Goal: Task Accomplishment & Management: Use online tool/utility

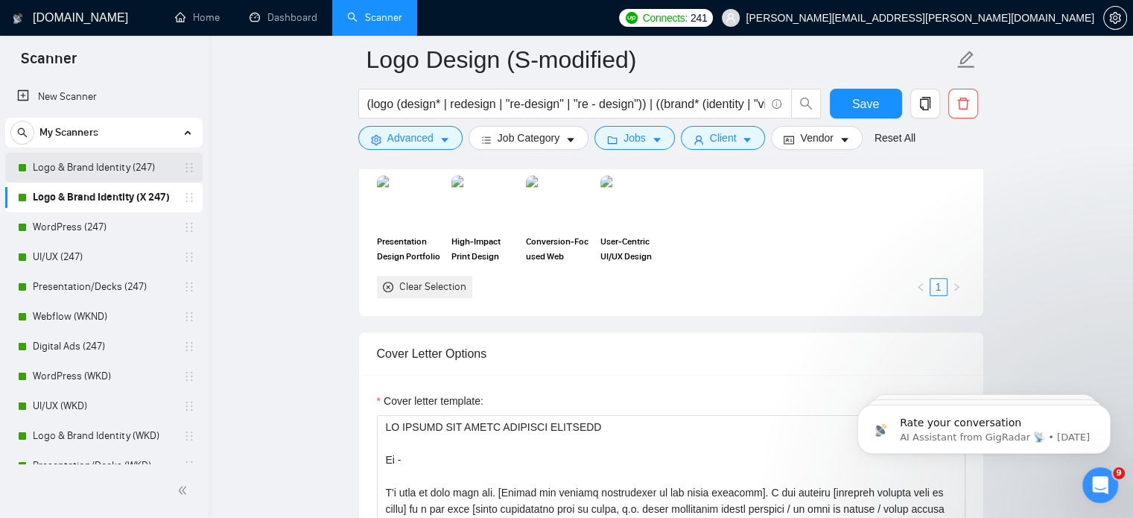
click at [115, 162] on link "Logo & Brand Identity (247)" at bounding box center [103, 168] width 141 height 30
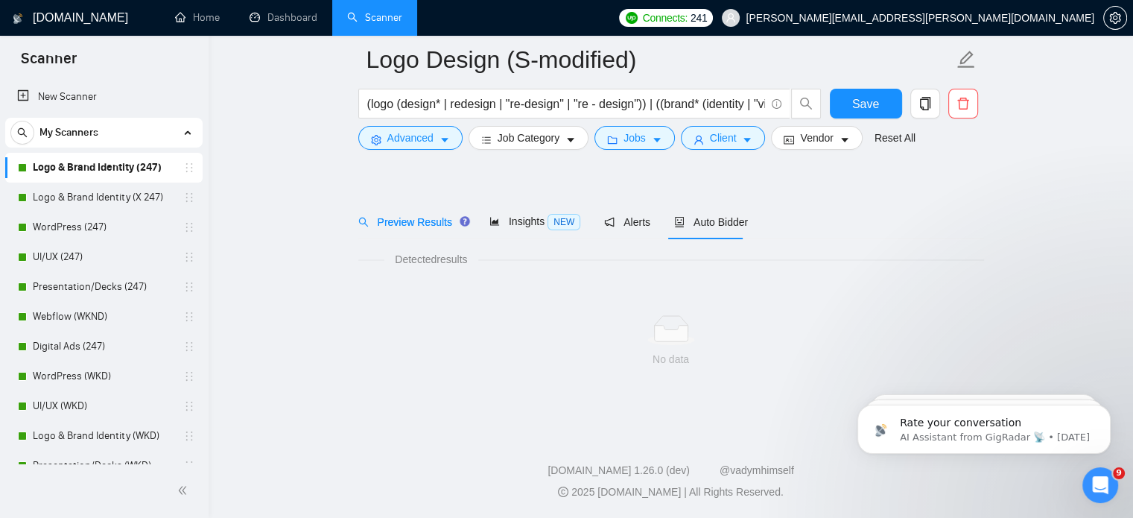
scroll to position [26, 0]
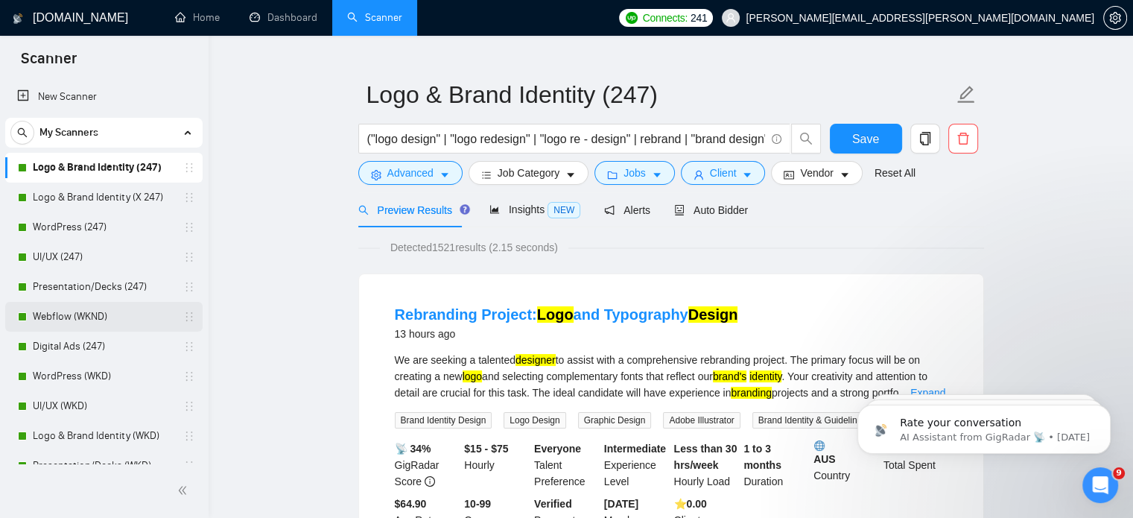
click at [109, 319] on link "Webflow (WKND)" at bounding box center [103, 317] width 141 height 30
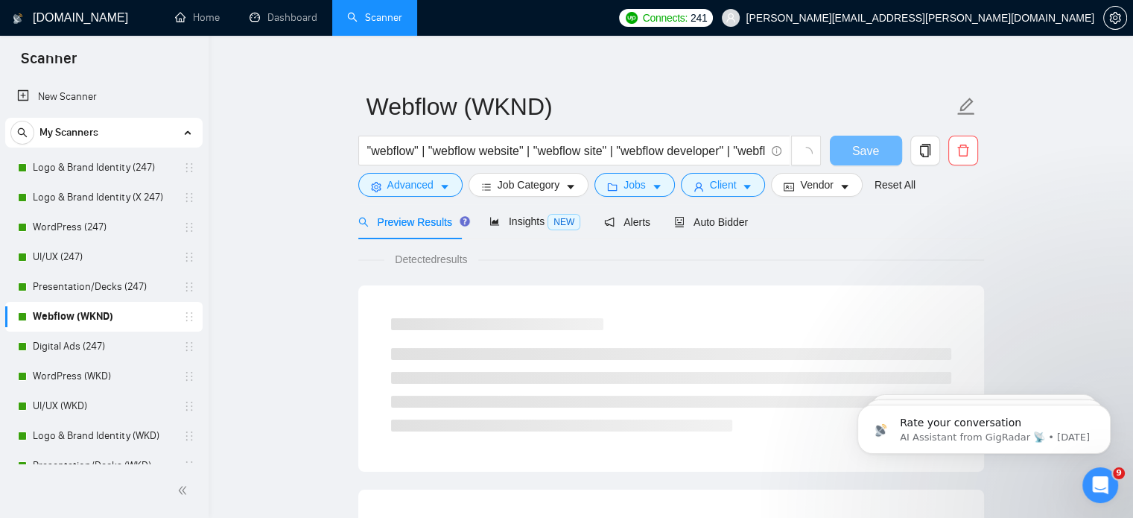
scroll to position [26, 0]
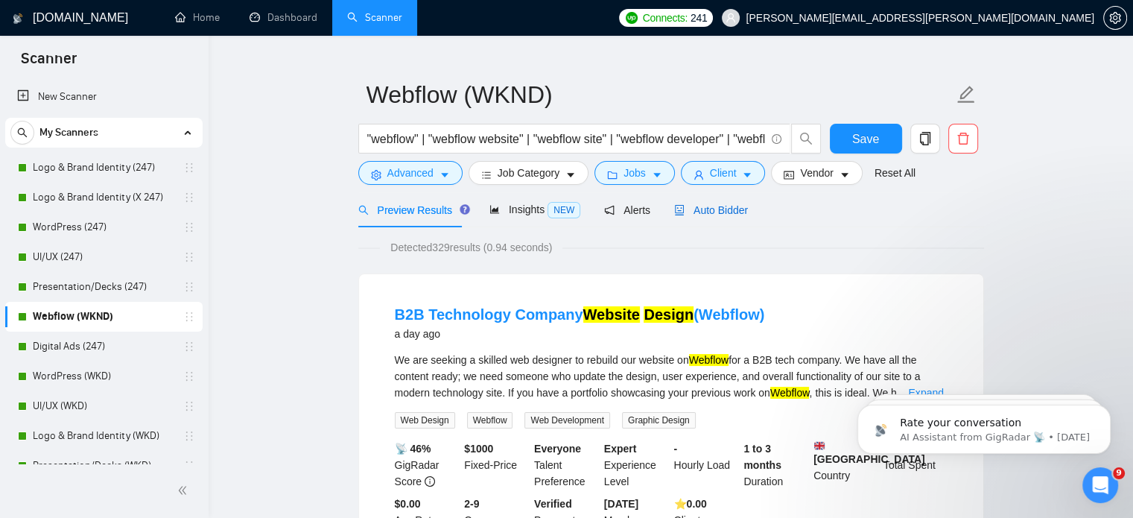
click at [723, 208] on span "Auto Bidder" at bounding box center [711, 210] width 74 height 12
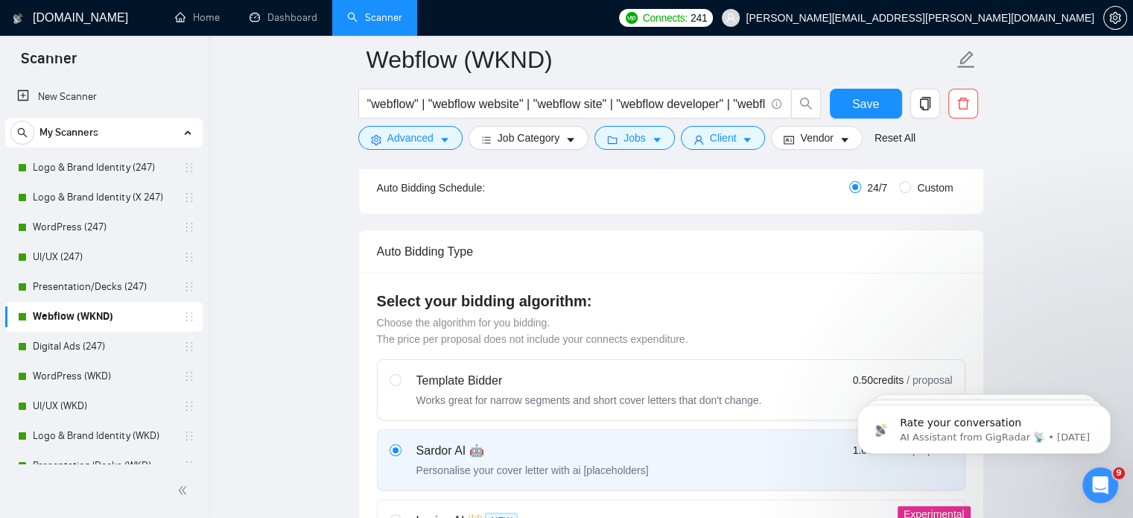
scroll to position [284, 0]
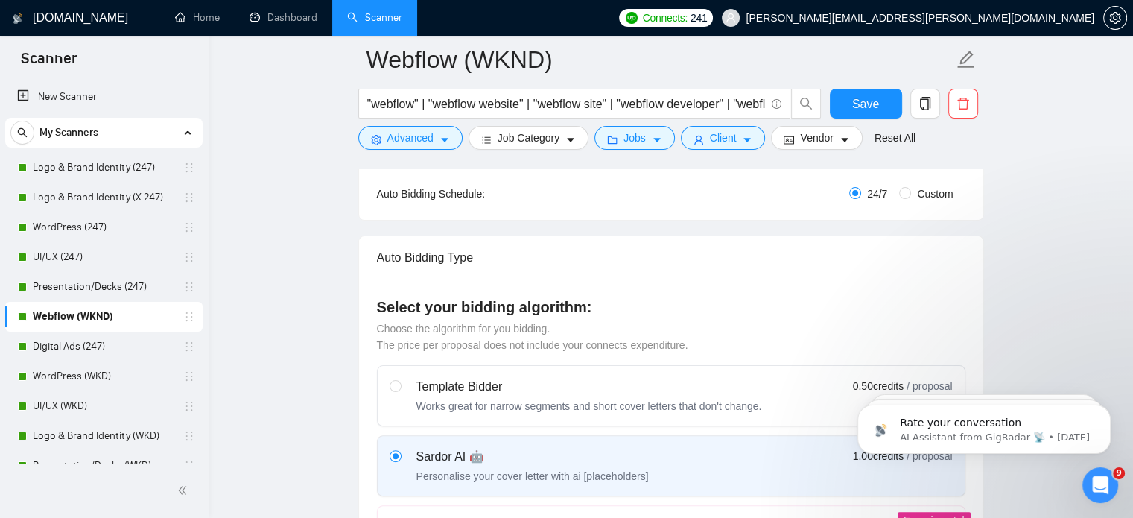
click at [723, 208] on div "Auto Bidding Type: Automated (recommended) Semi-automated Auto Bidding Schedule…" at bounding box center [671, 189] width 624 height 61
click at [809, 144] on span "Vendor" at bounding box center [816, 138] width 33 height 16
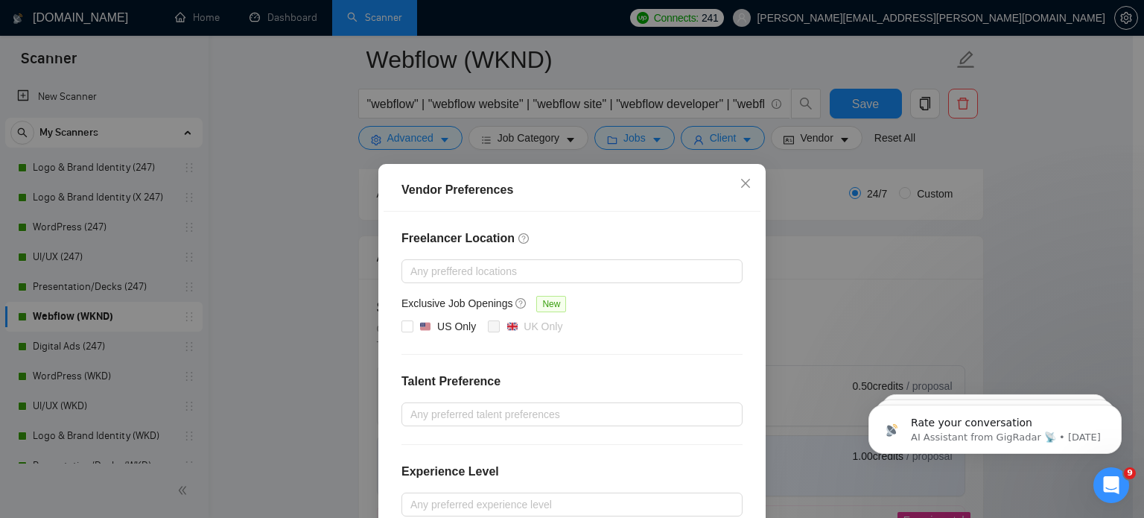
click at [1013, 220] on div "Vendor Preferences Freelancer Location Any preffered locations Exclusive Job Op…" at bounding box center [572, 259] width 1144 height 518
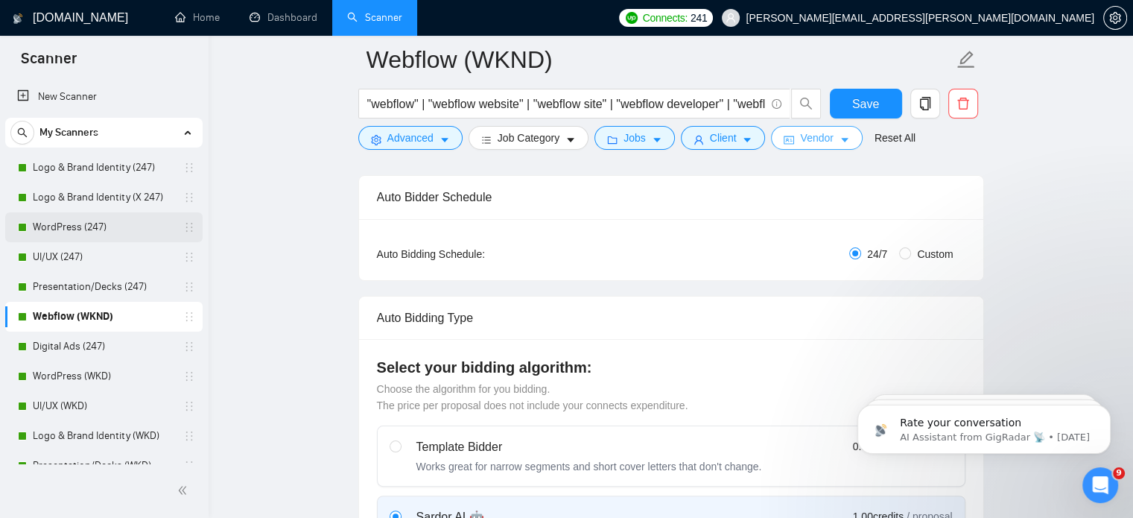
scroll to position [206, 0]
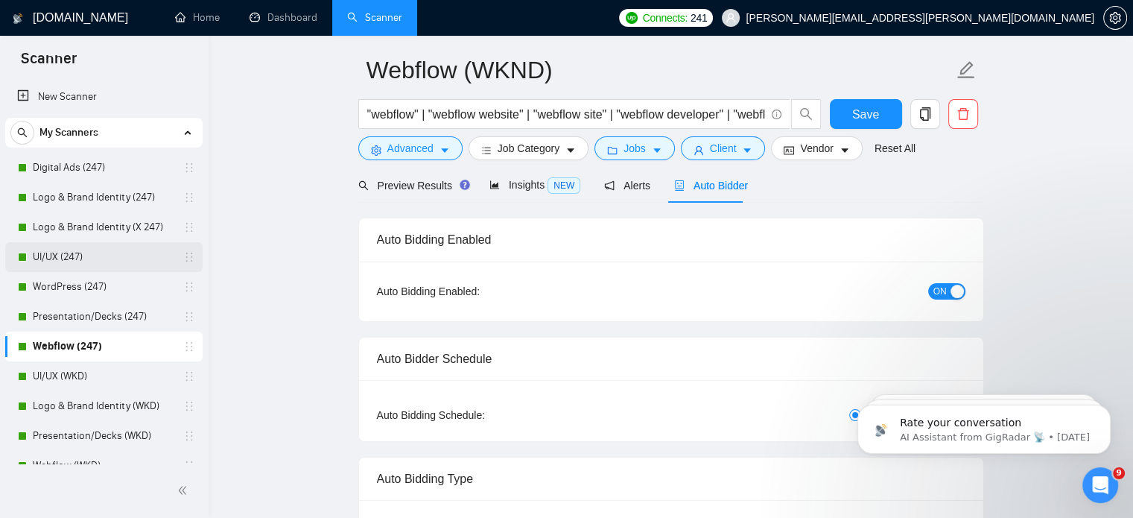
scroll to position [0, 0]
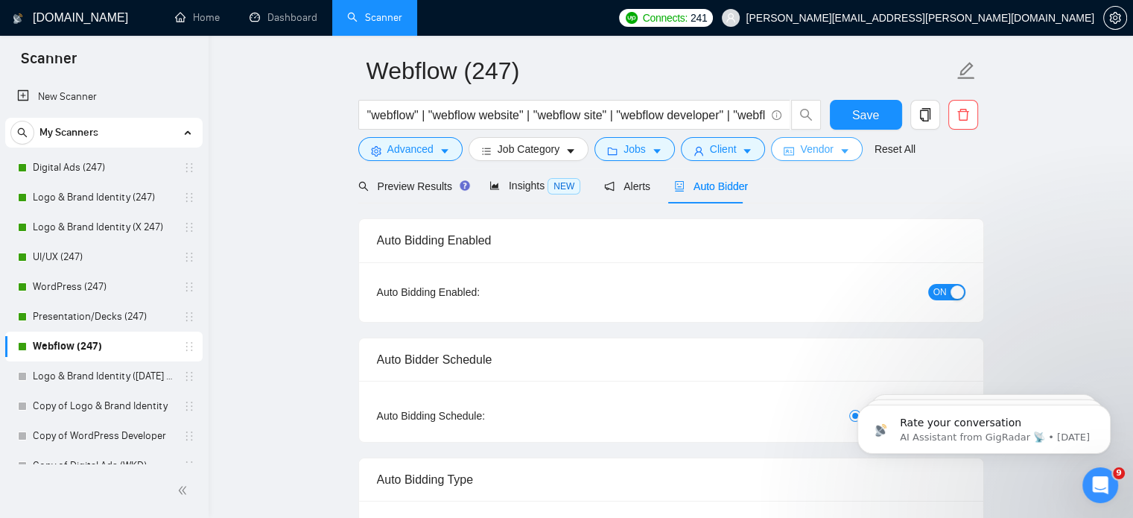
click at [817, 160] on button "Vendor" at bounding box center [816, 149] width 91 height 24
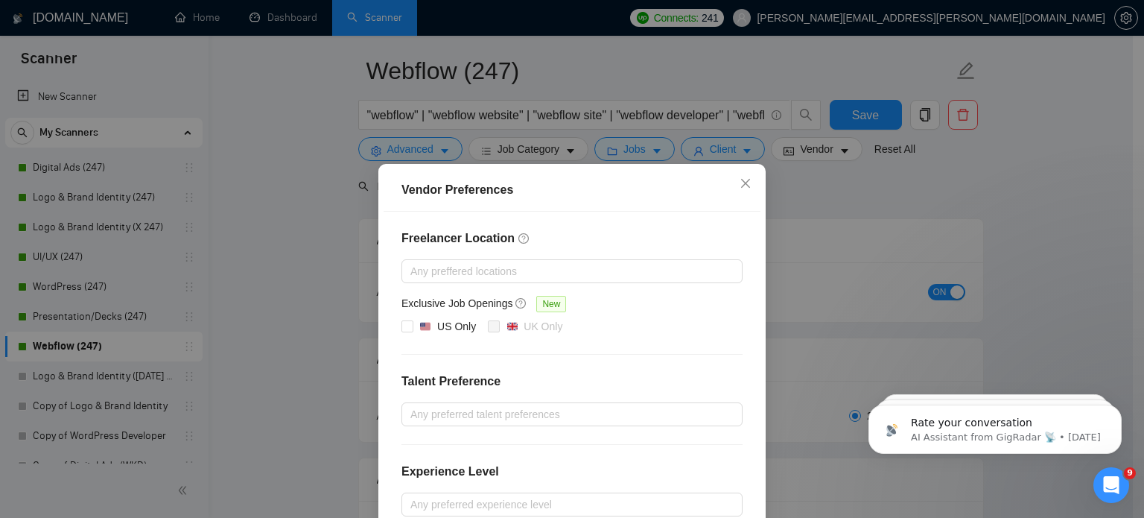
click at [827, 196] on div "Vendor Preferences Freelancer Location Any preffered locations Exclusive Job Op…" at bounding box center [572, 259] width 1144 height 518
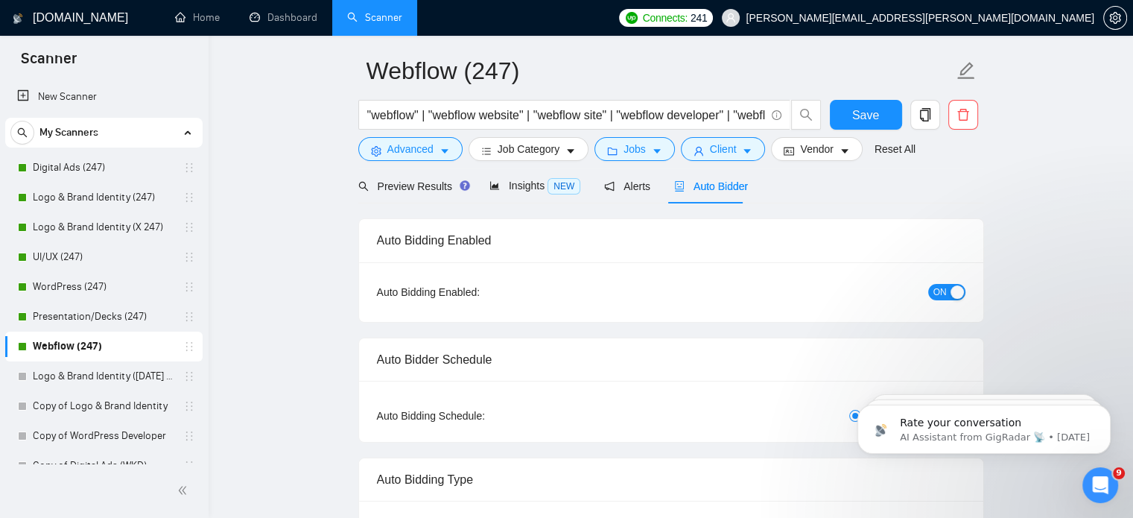
click at [827, 196] on div "Preview Results Insights NEW Alerts Auto Bidder" at bounding box center [670, 185] width 625 height 35
click at [289, 23] on link "Dashboard" at bounding box center [283, 17] width 68 height 13
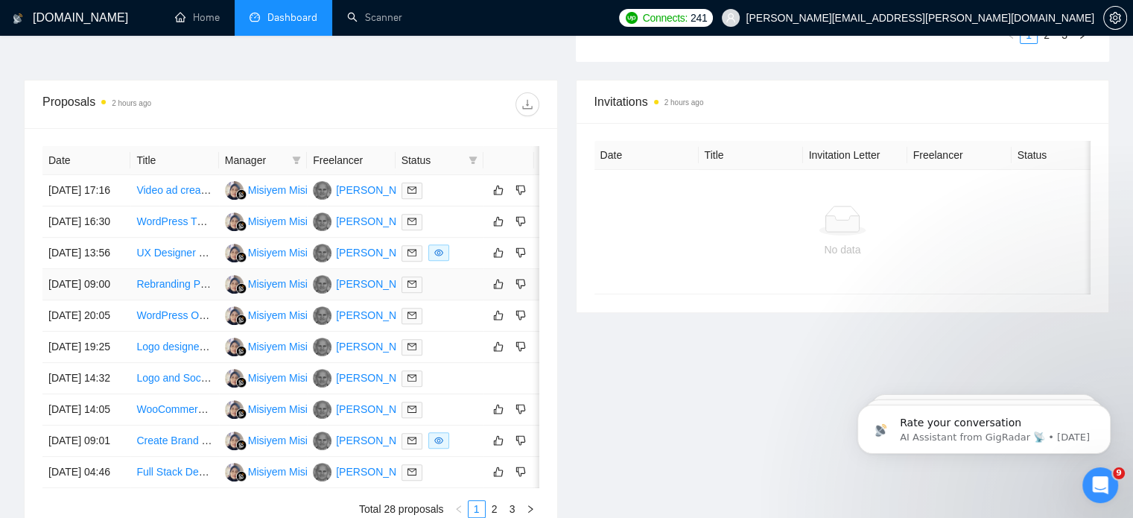
scroll to position [512, 0]
click at [201, 24] on link "Home" at bounding box center [197, 17] width 45 height 13
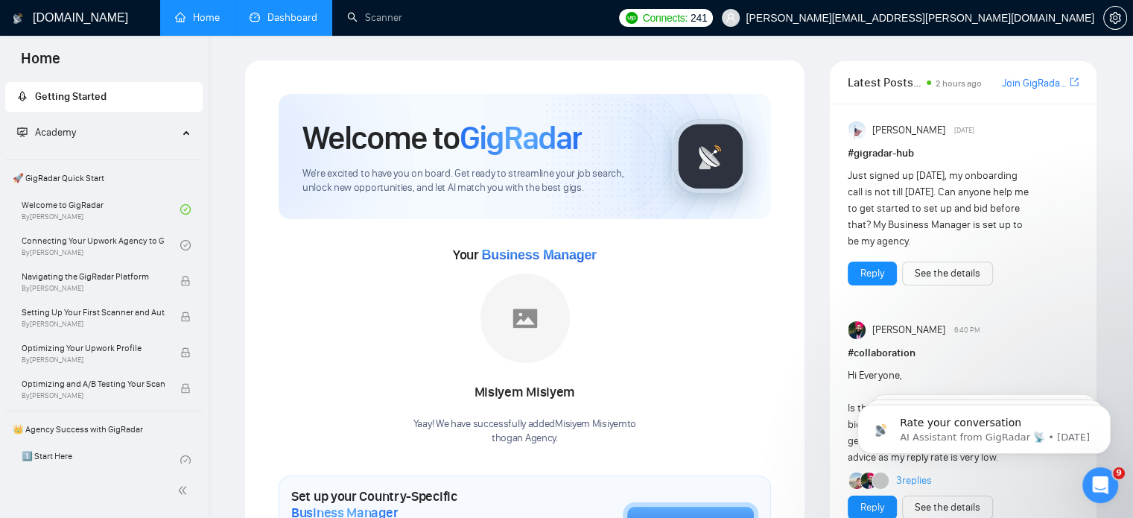
click at [277, 24] on link "Dashboard" at bounding box center [283, 17] width 68 height 13
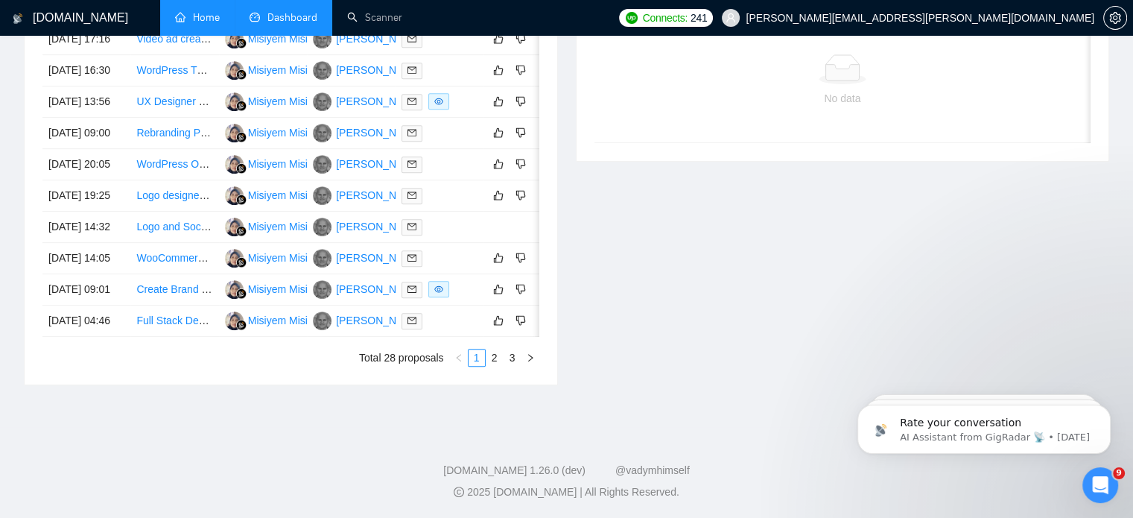
scroll to position [739, 0]
click at [180, 295] on link "Create Brand Guidelines document" at bounding box center [217, 289] width 163 height 12
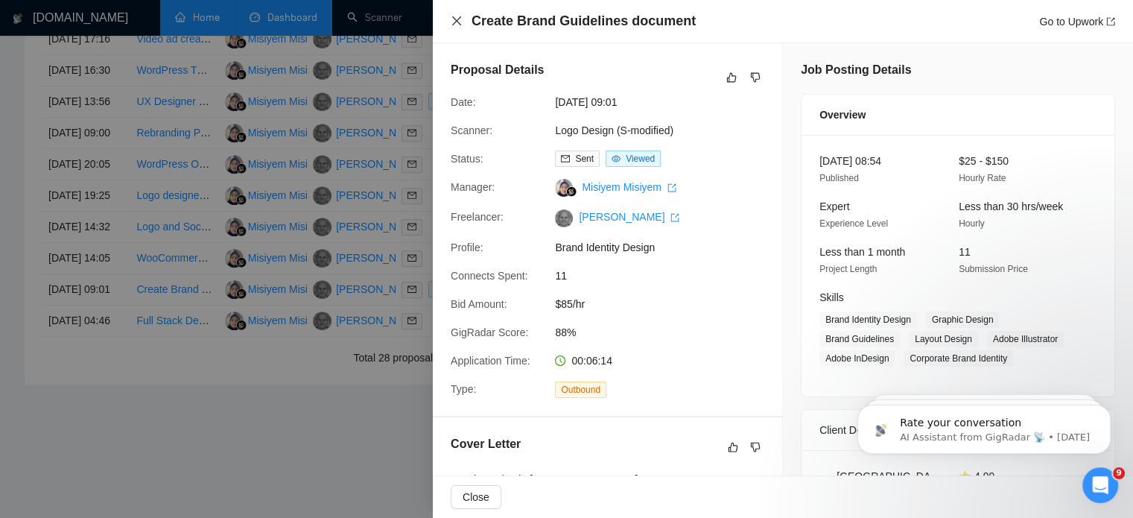
click at [453, 17] on icon "close" at bounding box center [456, 21] width 12 height 12
